Goal: Information Seeking & Learning: Learn about a topic

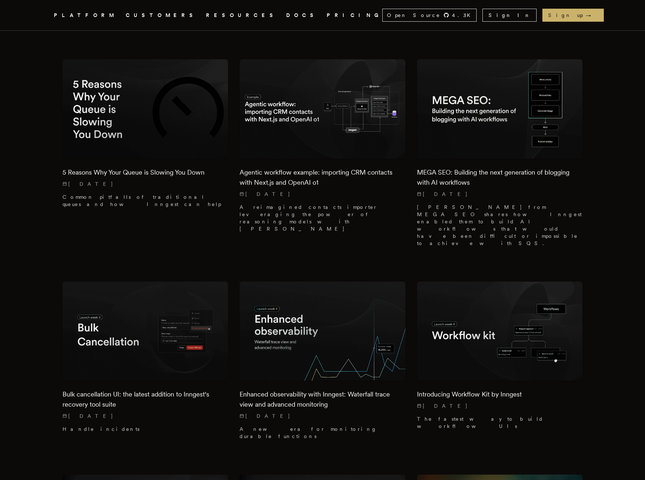
scroll to position [1736, 0]
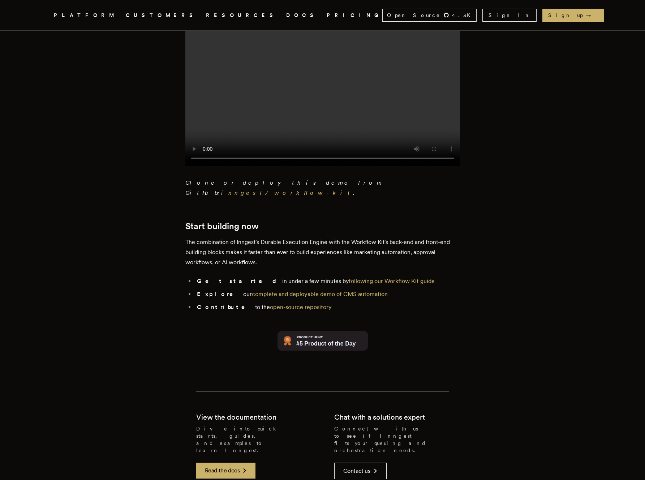
scroll to position [1414, 0]
